Goal: Navigation & Orientation: Find specific page/section

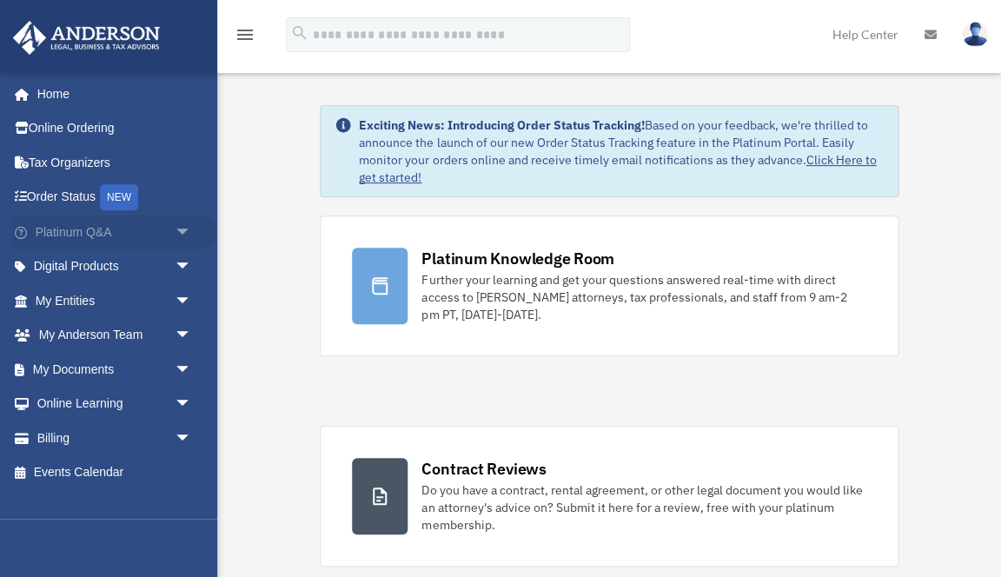
click at [182, 229] on span "arrow_drop_down" at bounding box center [191, 233] width 35 height 36
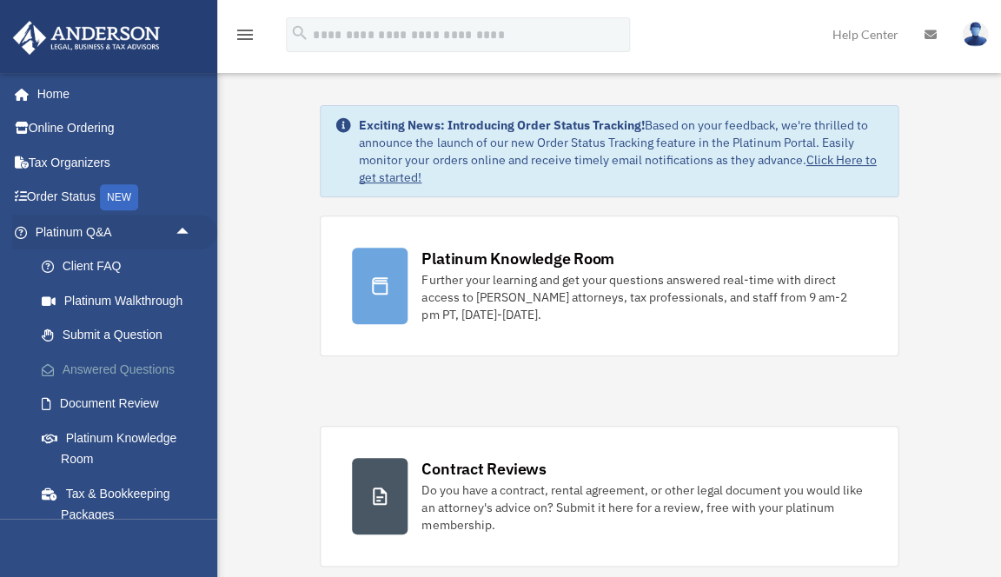
click at [127, 364] on link "Answered Questions" at bounding box center [120, 369] width 193 height 35
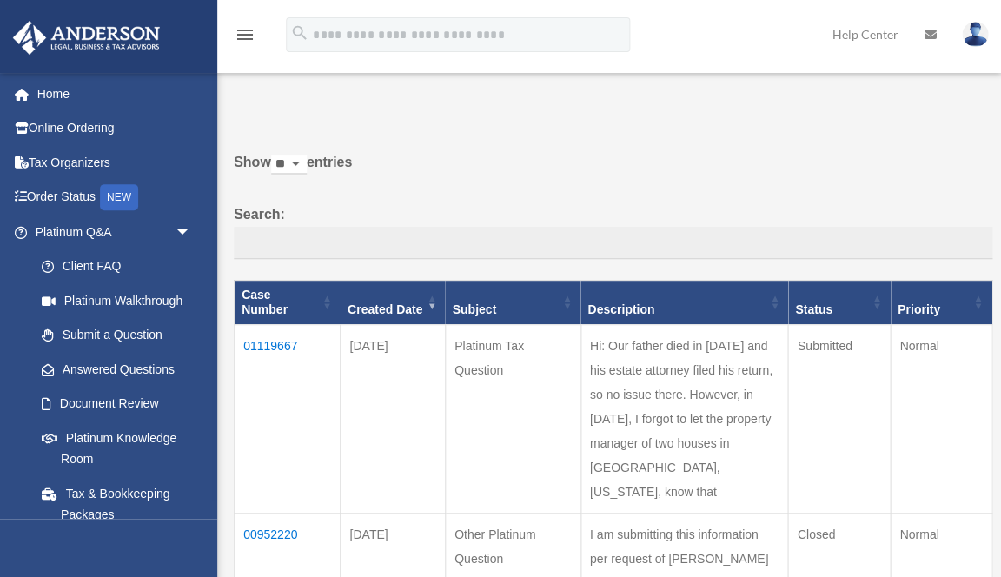
click at [127, 364] on link "Answered Questions" at bounding box center [112, 369] width 176 height 35
